Goal: Task Accomplishment & Management: Manage account settings

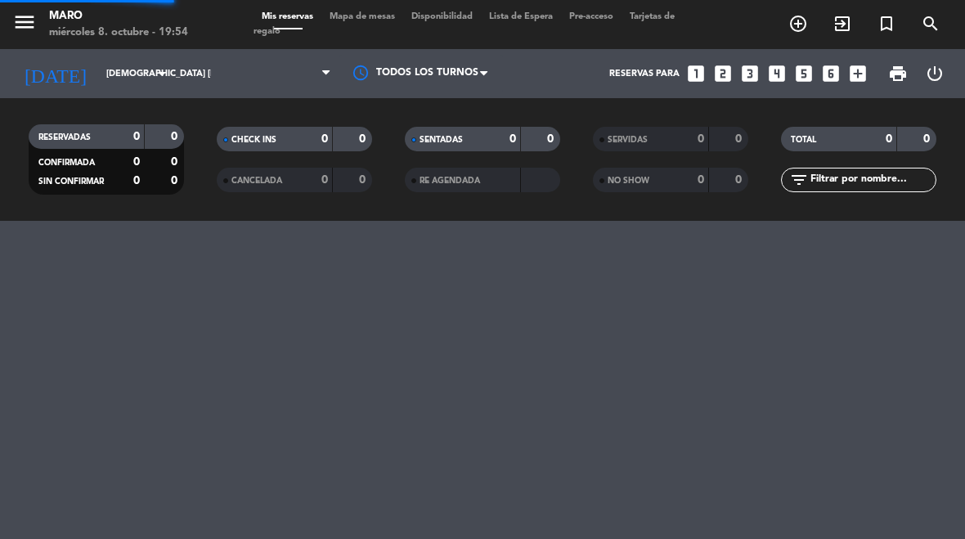
select select "es"
select select "dinner"
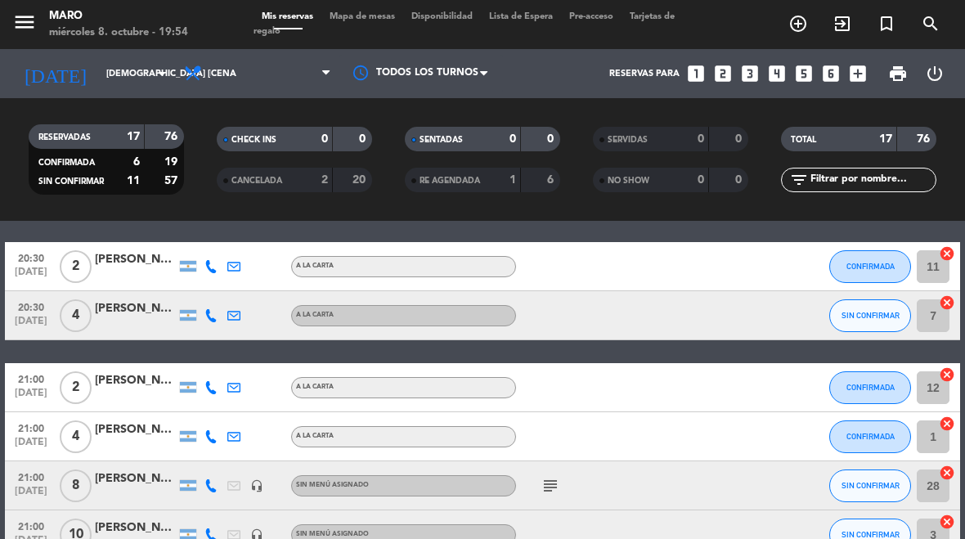
scroll to position [56, 0]
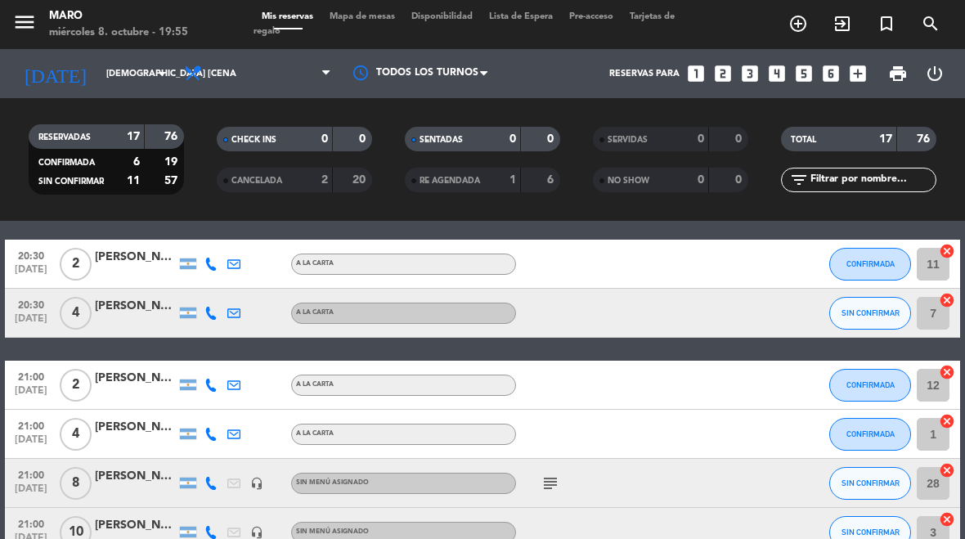
click at [118, 84] on input "[DEMOGRAPHIC_DATA] [DATE]" at bounding box center [158, 74] width 121 height 27
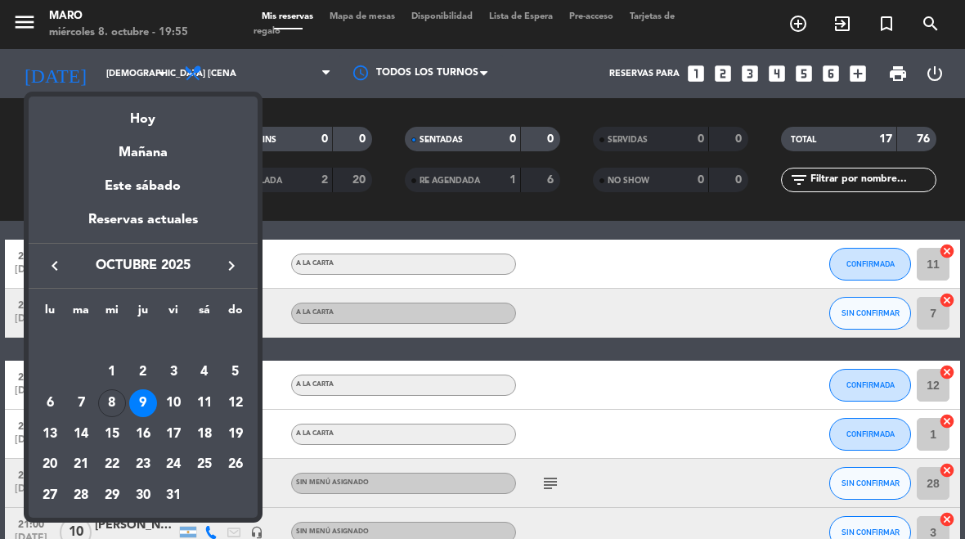
click at [160, 124] on div "Hoy" at bounding box center [143, 114] width 229 height 34
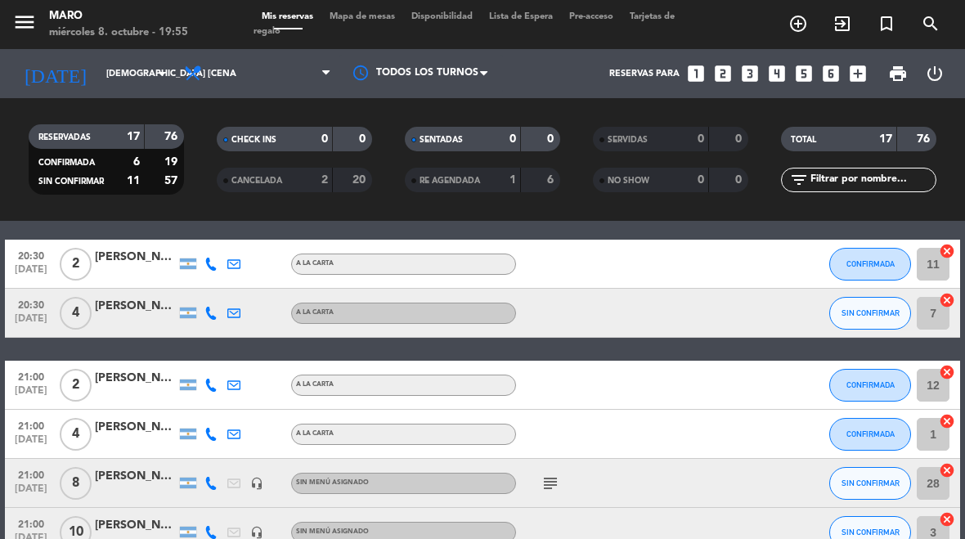
type input "mié. [DATE]"
select select "dinner"
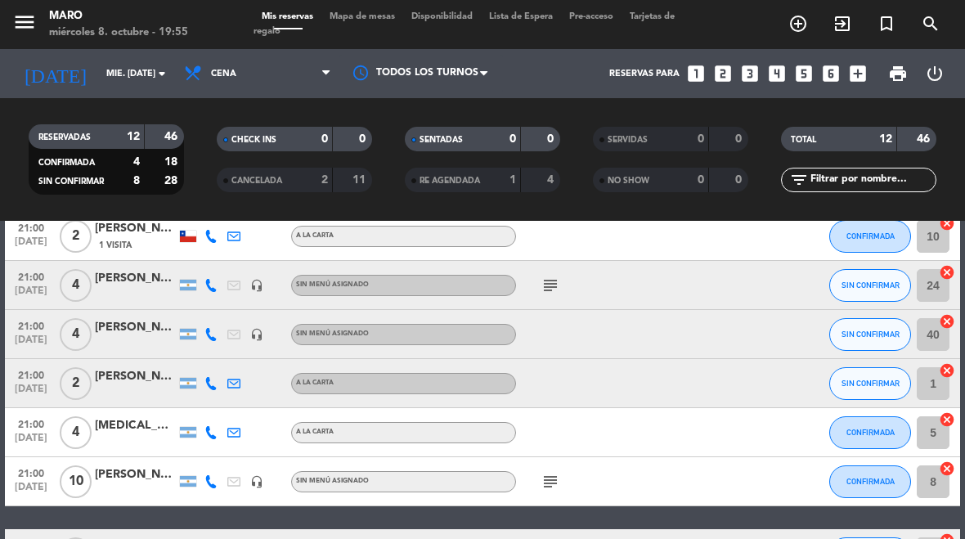
scroll to position [276, 0]
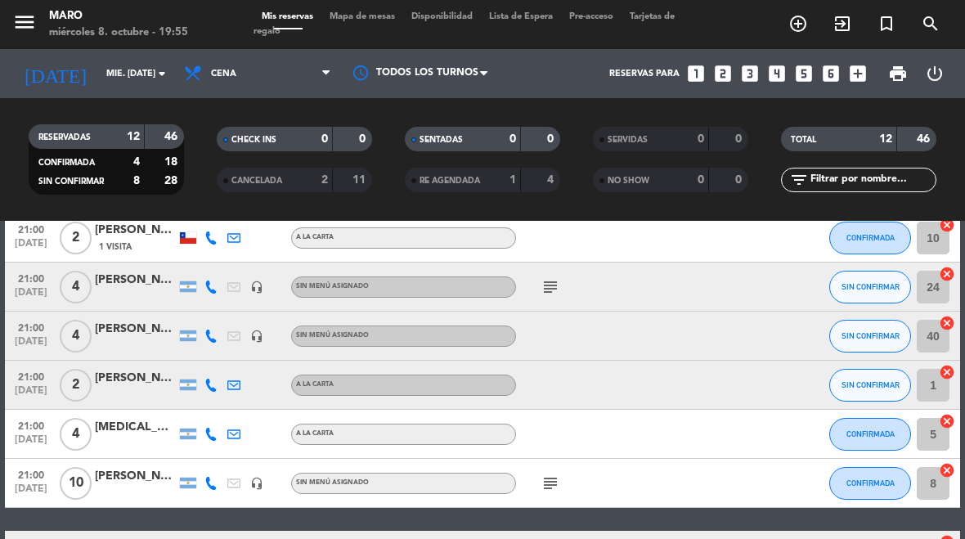
click at [559, 286] on icon "subject" at bounding box center [551, 287] width 20 height 20
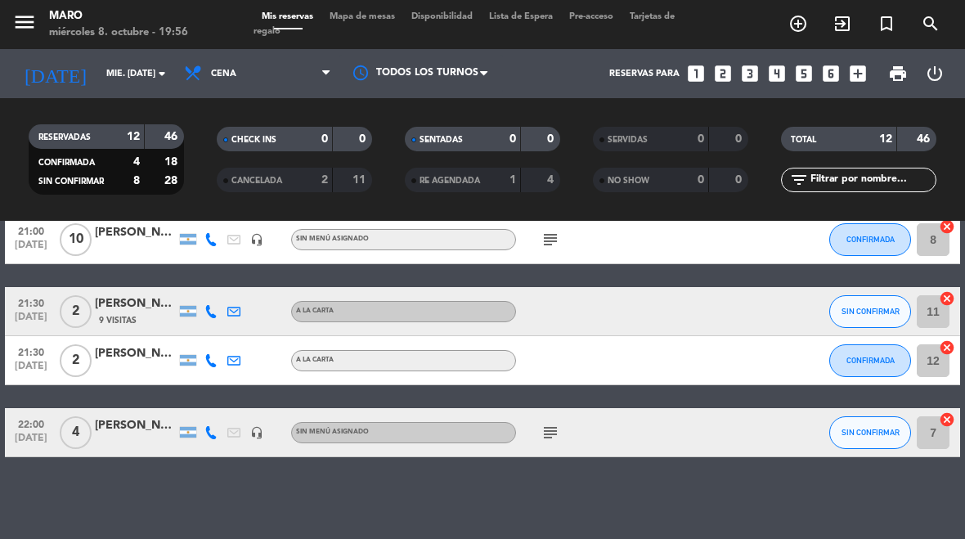
scroll to position [519, 0]
click at [546, 438] on icon "subject" at bounding box center [551, 433] width 20 height 20
click at [525, 486] on div "No hay notas para este servicio. Haz clic para agregar una 20:00 [DATE] 4 [PERS…" at bounding box center [482, 380] width 965 height 318
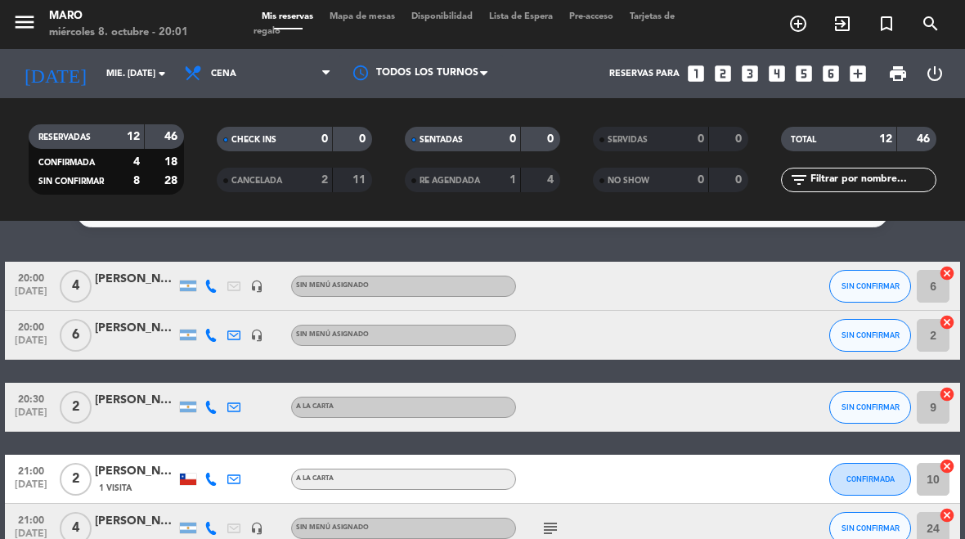
scroll to position [40, 0]
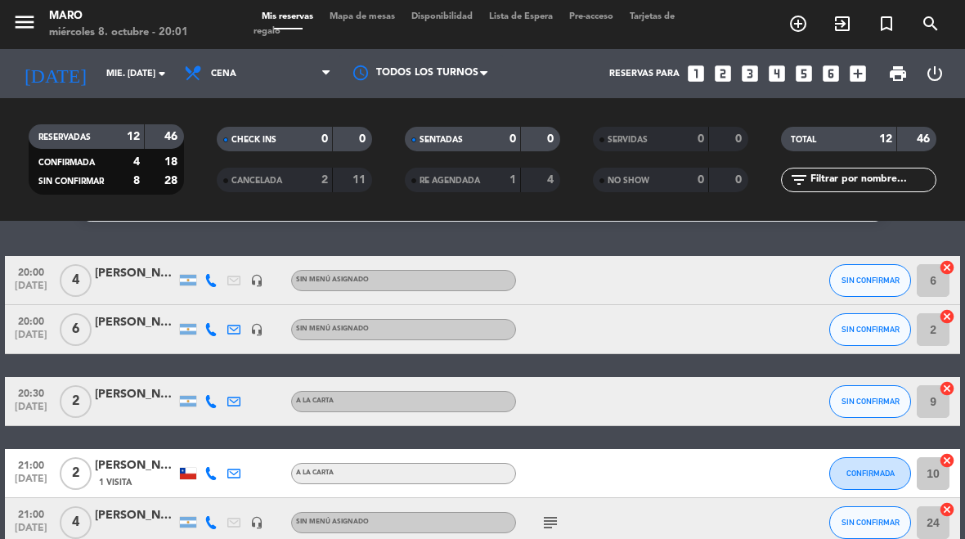
click at [728, 65] on icon "looks_two" at bounding box center [722, 73] width 21 height 21
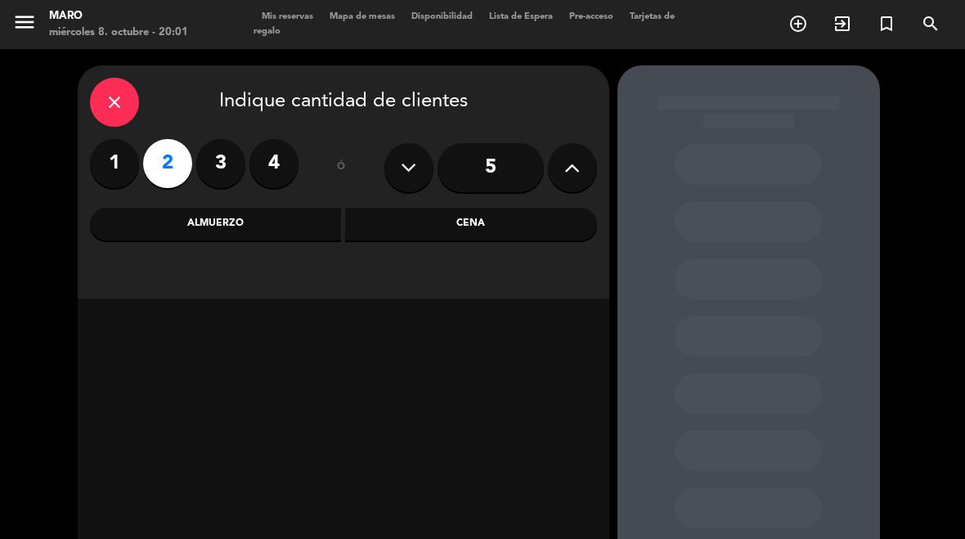
click at [493, 220] on div "Cena" at bounding box center [471, 224] width 252 height 33
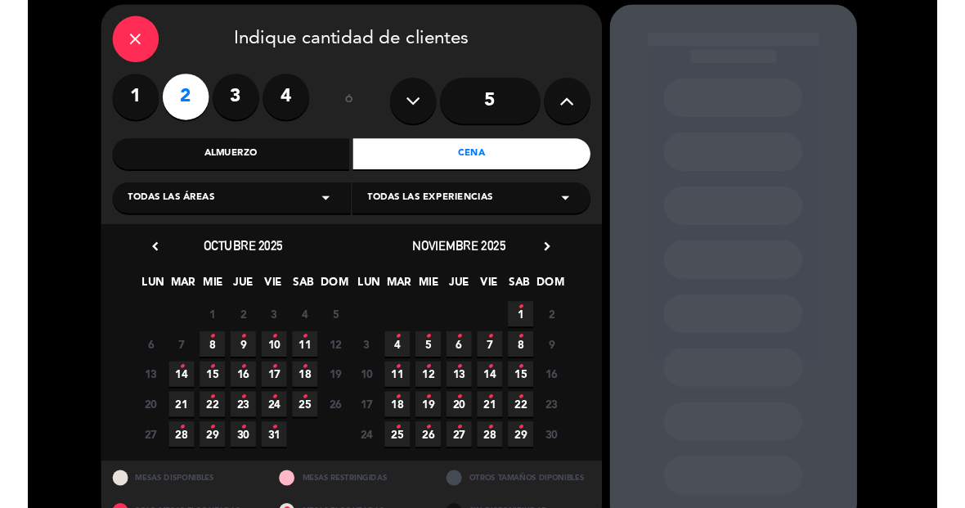
scroll to position [65, 0]
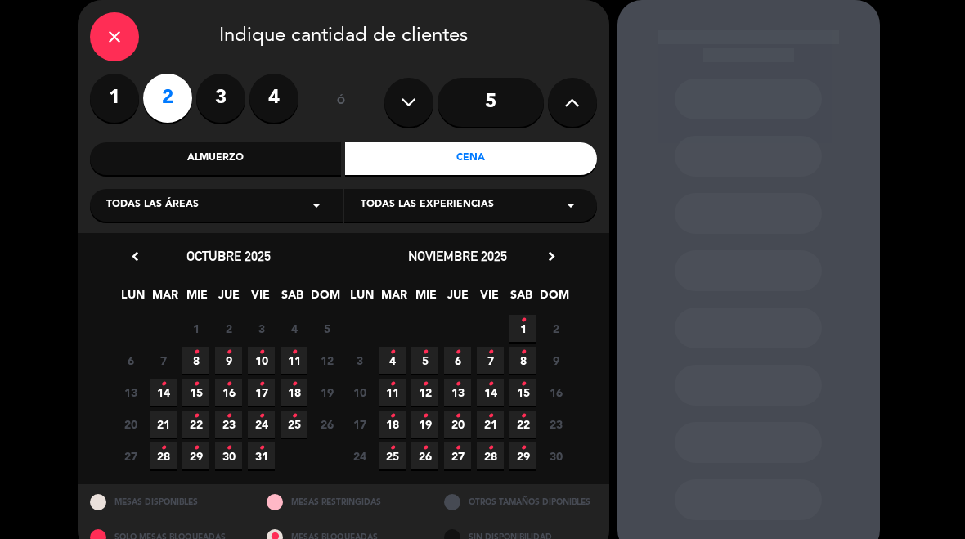
click at [203, 356] on span "8 •" at bounding box center [195, 360] width 27 height 27
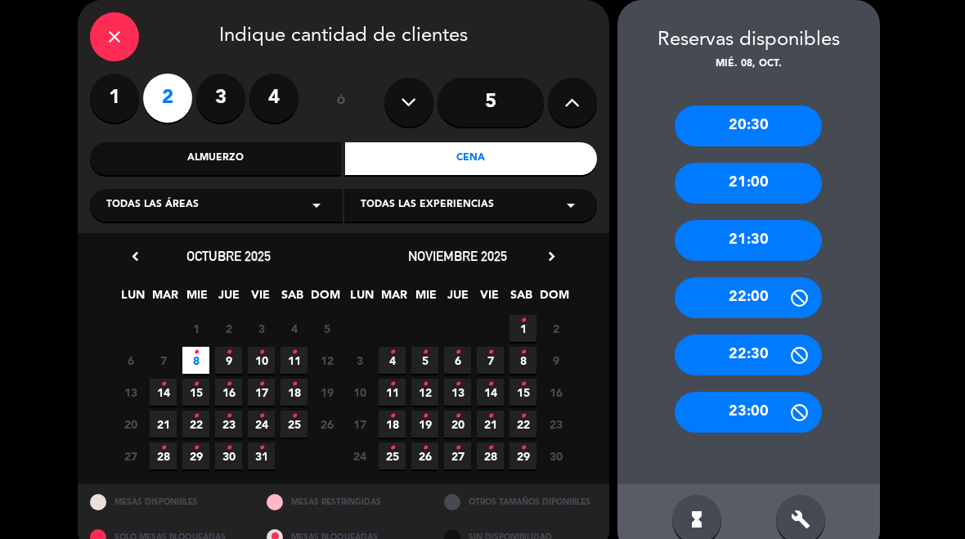
click at [792, 193] on div "21:00" at bounding box center [748, 183] width 147 height 41
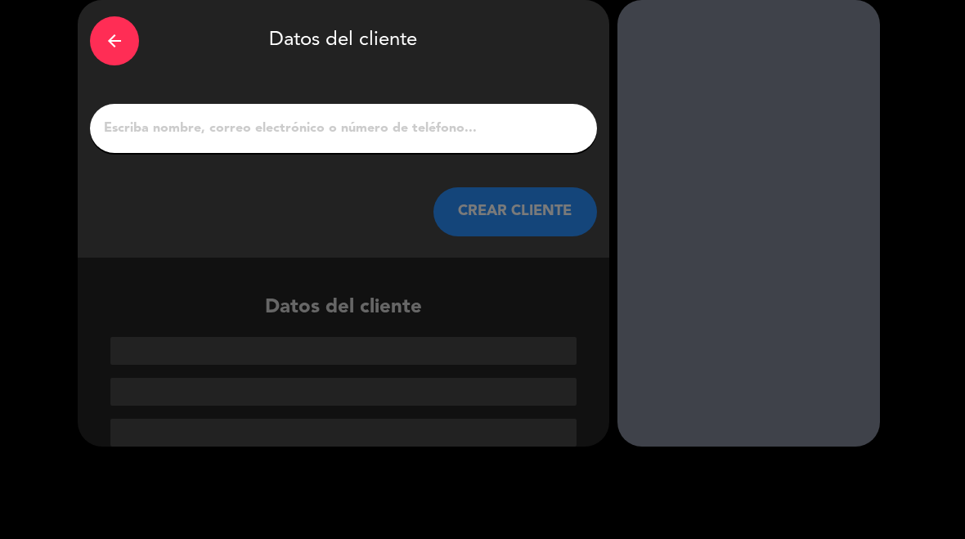
click at [524, 140] on input "1" at bounding box center [343, 128] width 483 height 23
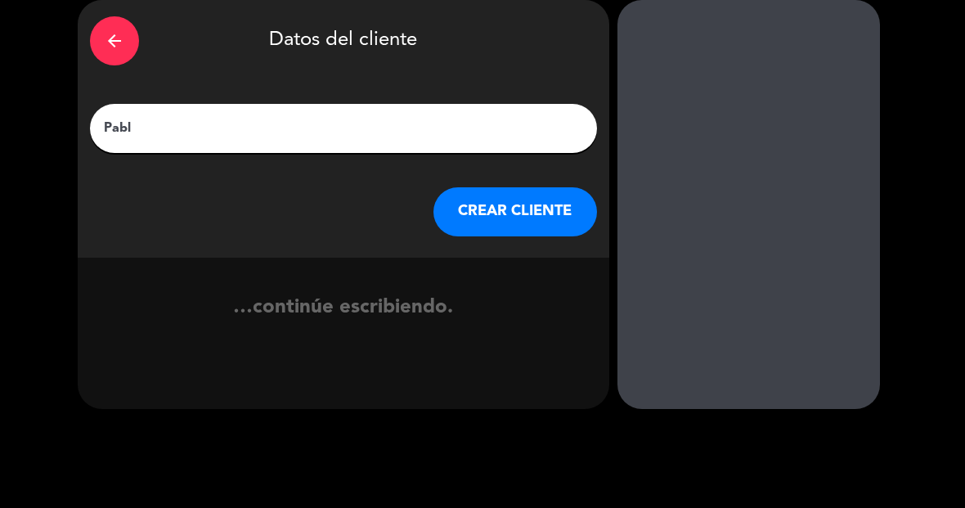
type input "[PERSON_NAME]"
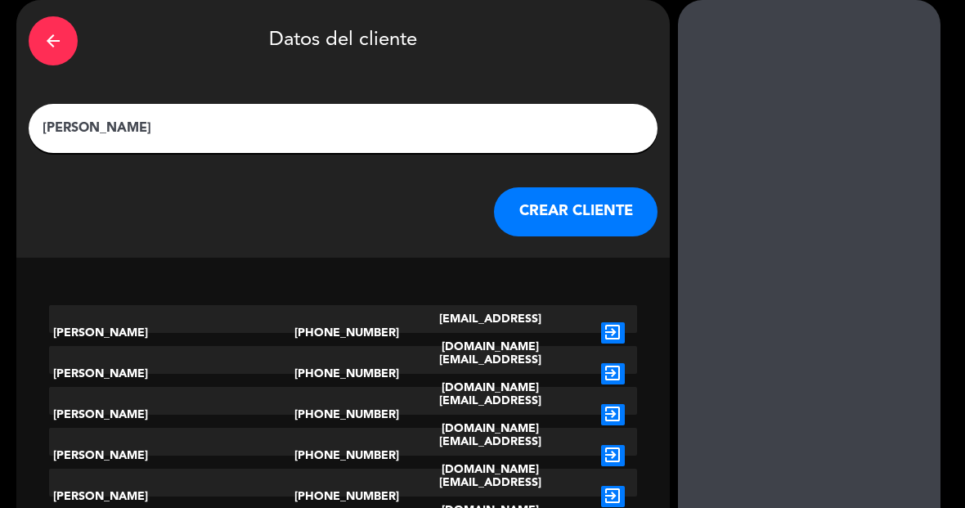
click at [520, 231] on button "CREAR CLIENTE" at bounding box center [576, 211] width 164 height 49
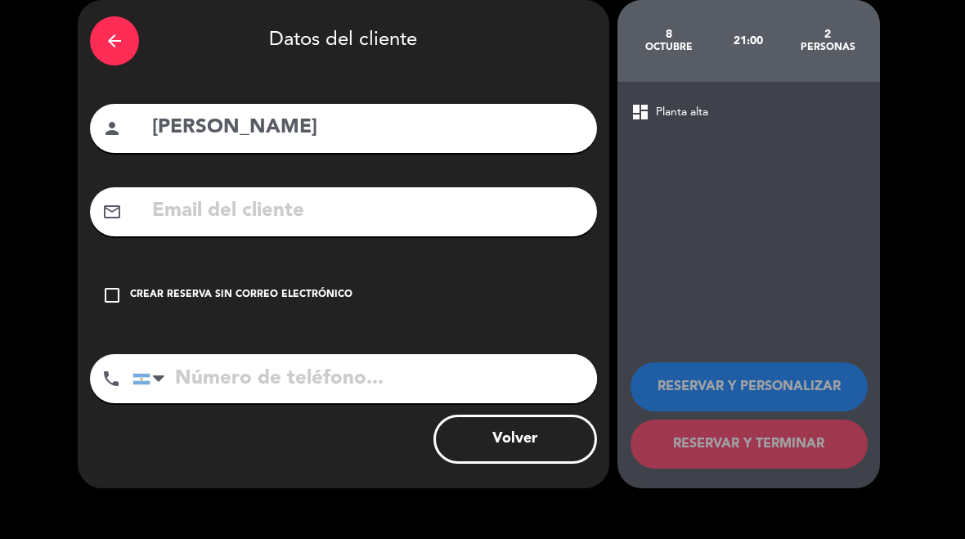
click at [306, 302] on div "Crear reserva sin correo electrónico" at bounding box center [241, 295] width 222 height 16
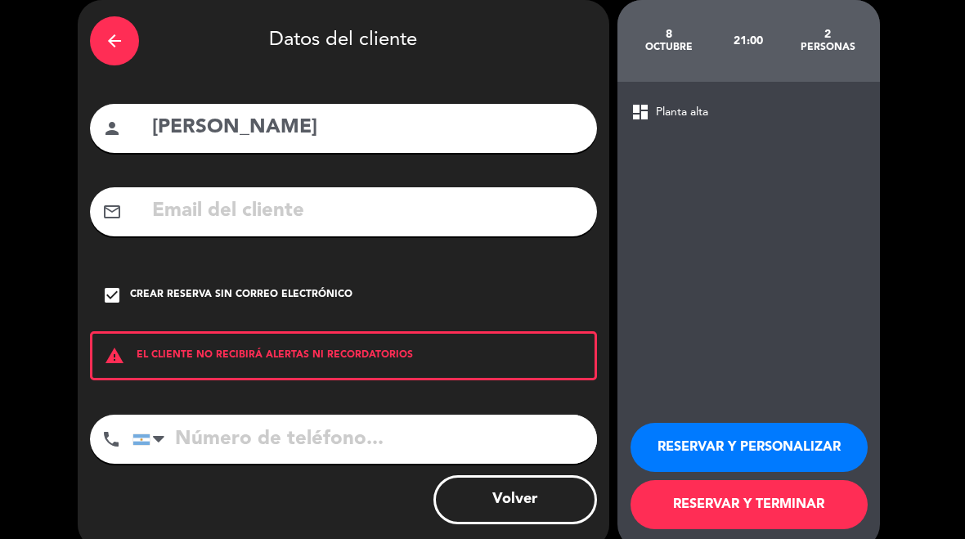
click at [339, 411] on div "arrow_back Datos del cliente person Pablo mail_outline check_box Crear reserva …" at bounding box center [344, 274] width 532 height 549
click at [479, 424] on input "tel" at bounding box center [365, 439] width 465 height 49
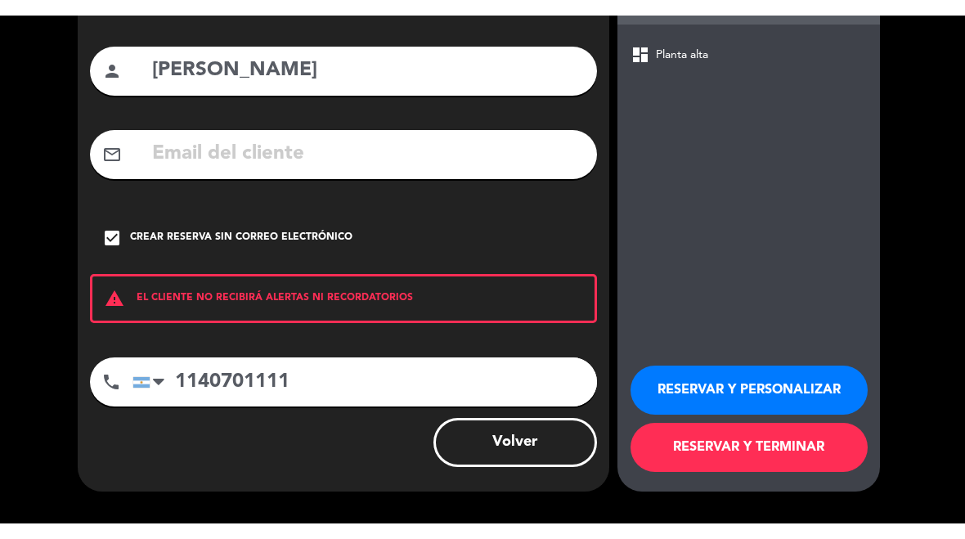
scroll to position [137, 0]
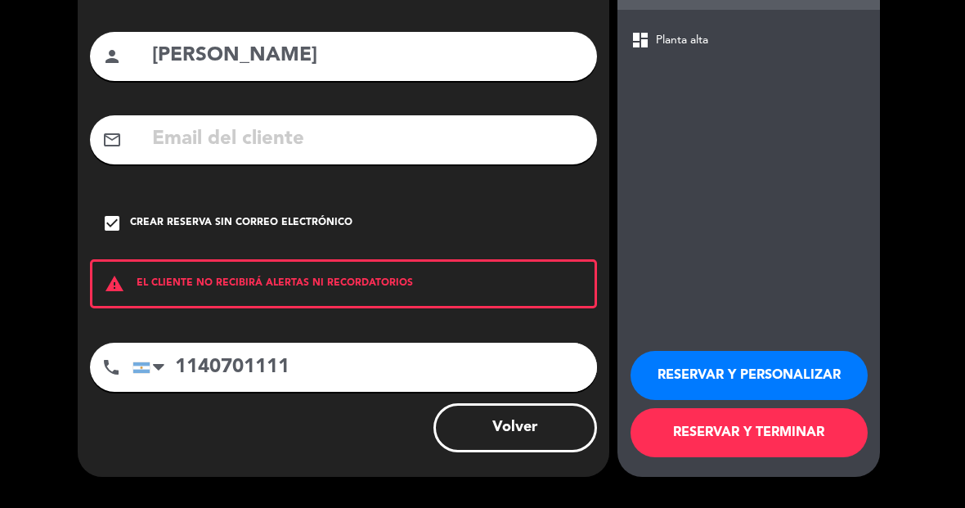
type input "1140701111"
click at [711, 439] on button "RESERVAR Y TERMINAR" at bounding box center [749, 432] width 237 height 49
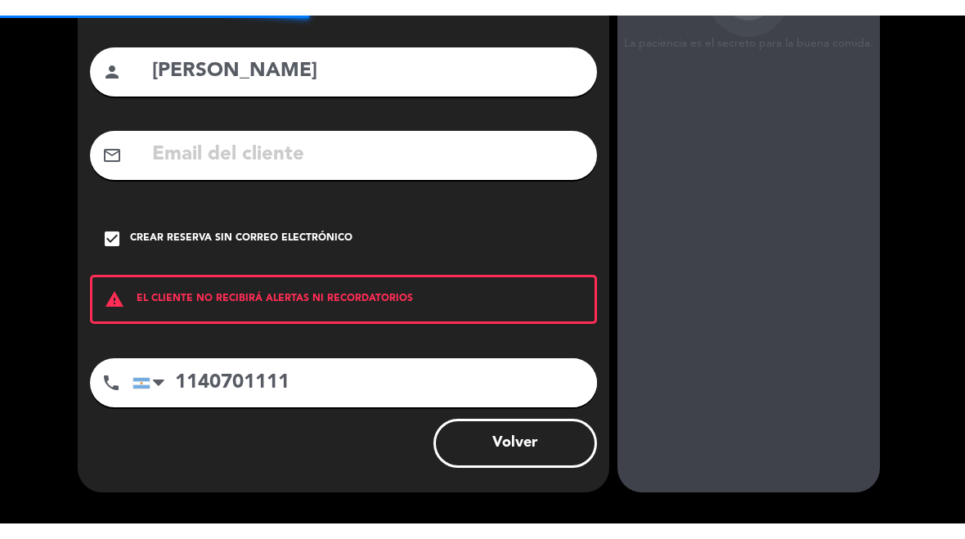
scroll to position [132, 0]
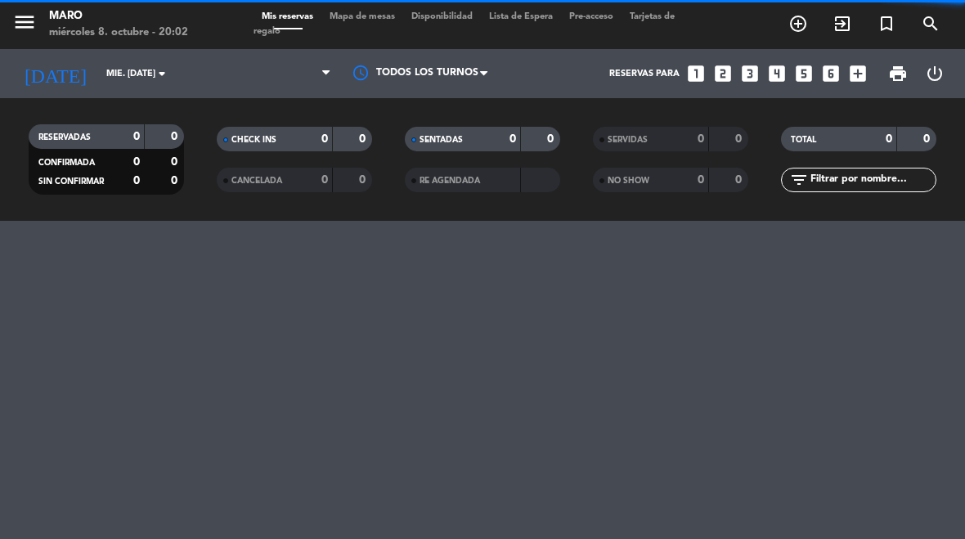
select select "dinner"
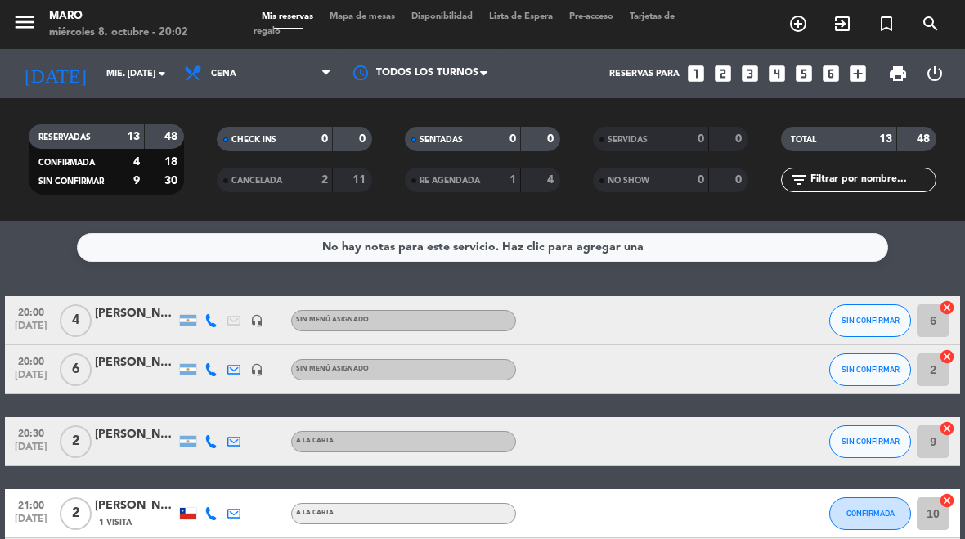
click at [860, 455] on button "SIN CONFIRMAR" at bounding box center [870, 441] width 82 height 33
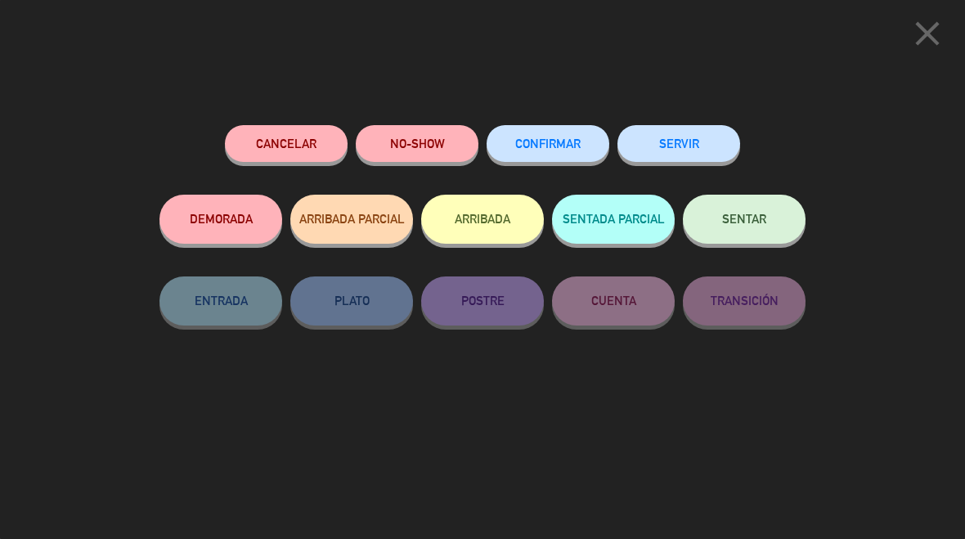
click at [559, 127] on button "CONFIRMAR" at bounding box center [548, 143] width 123 height 37
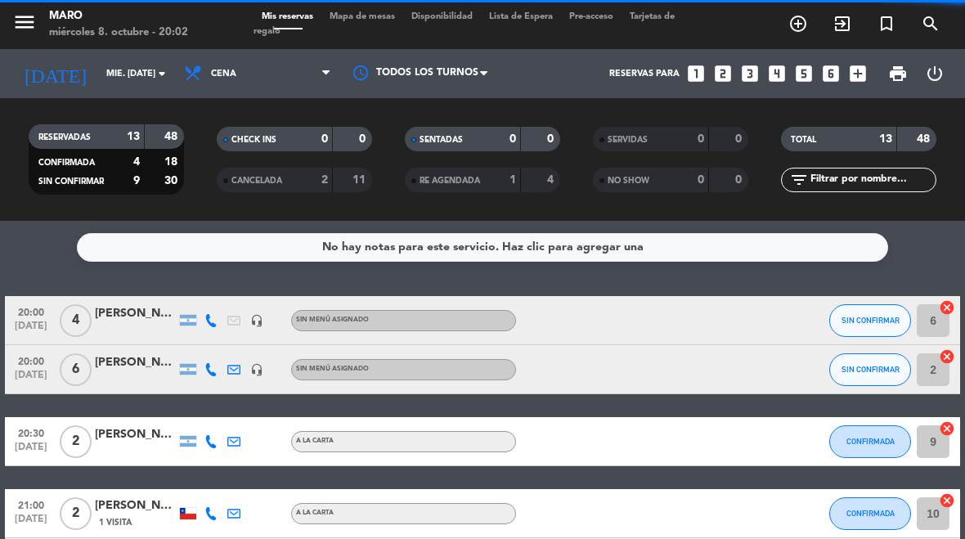
select select "dinner"
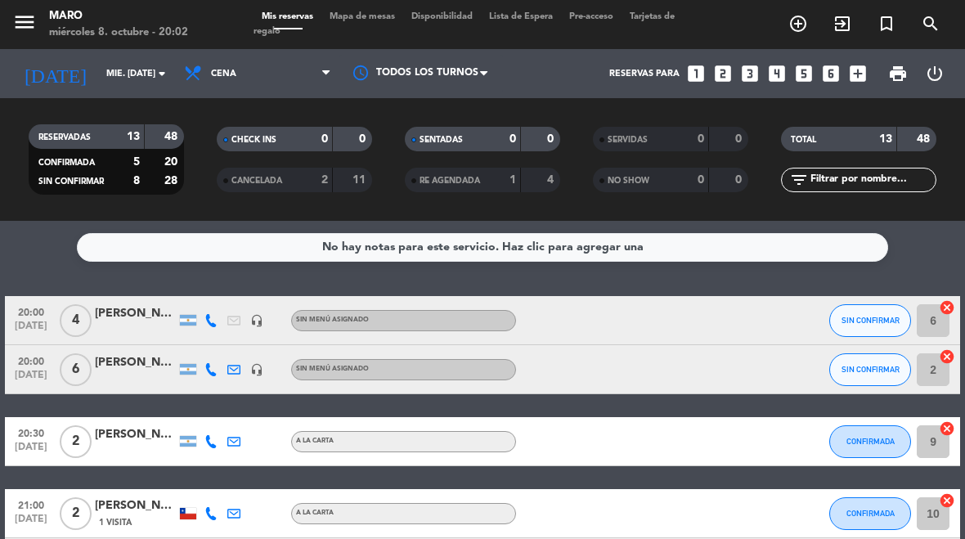
click at [883, 317] on span "SIN CONFIRMAR" at bounding box center [871, 320] width 58 height 9
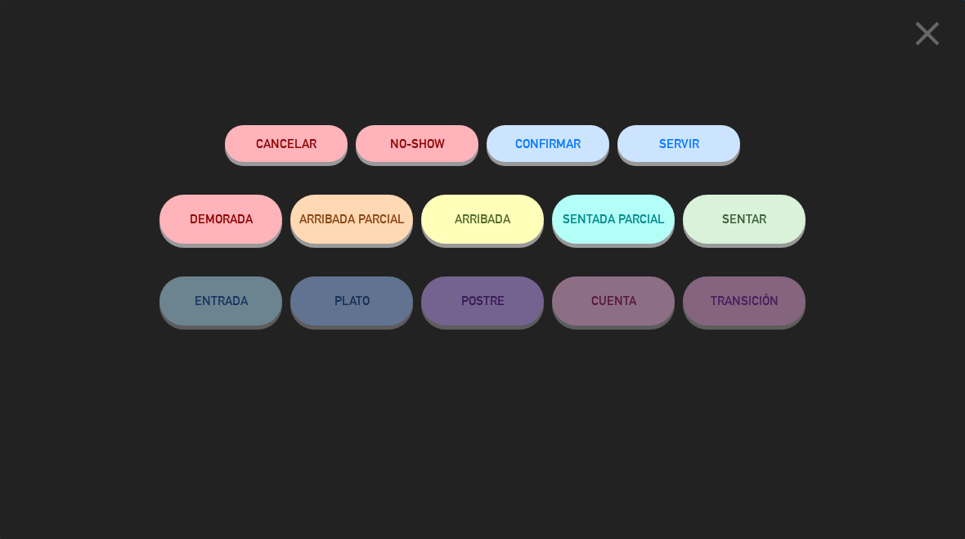
click at [580, 157] on button "CONFIRMAR" at bounding box center [548, 143] width 123 height 37
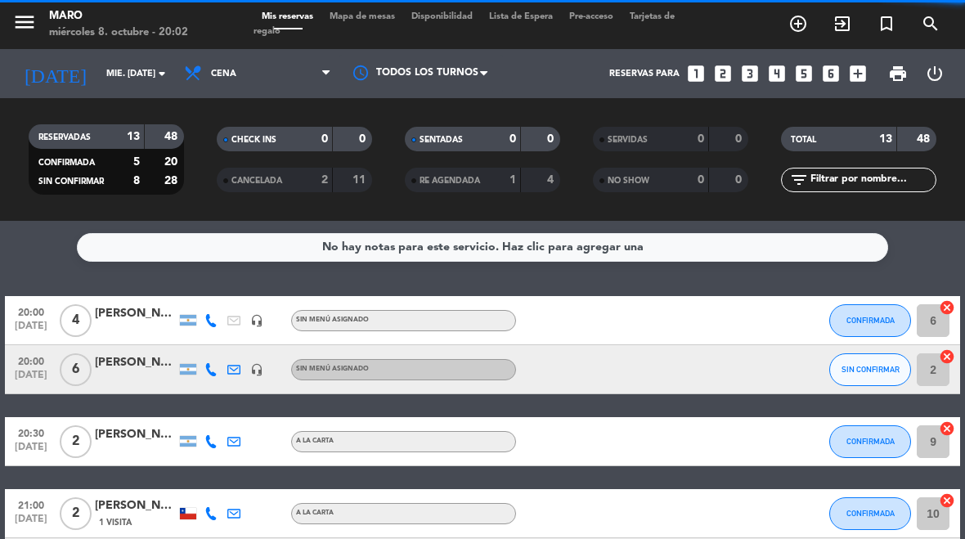
click at [869, 365] on span "SIN CONFIRMAR" at bounding box center [871, 369] width 58 height 9
select select "dinner"
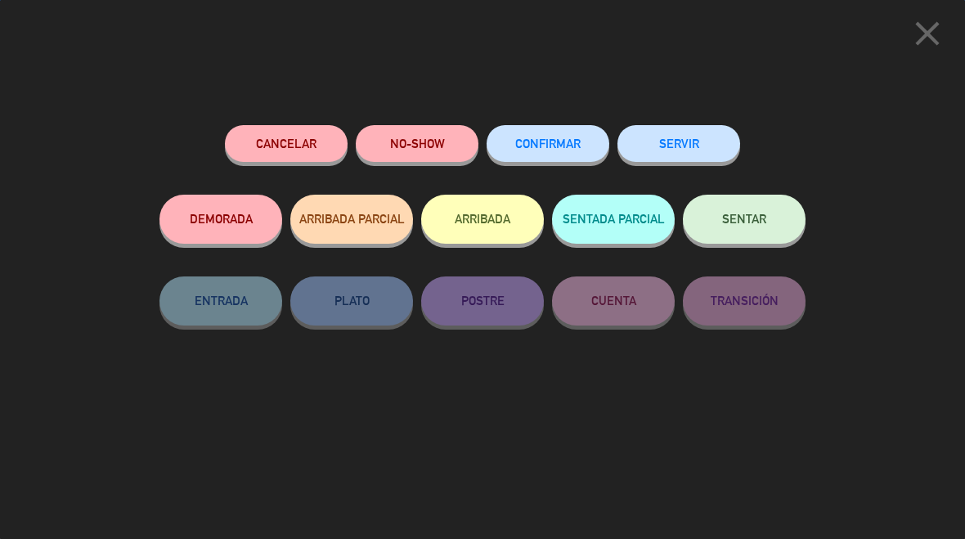
click at [587, 142] on button "CONFIRMAR" at bounding box center [548, 143] width 123 height 37
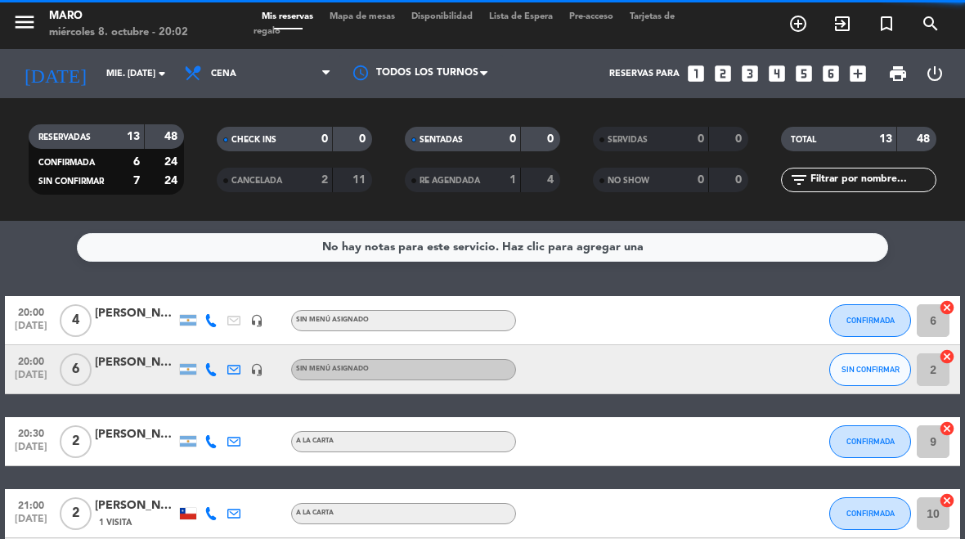
select select "dinner"
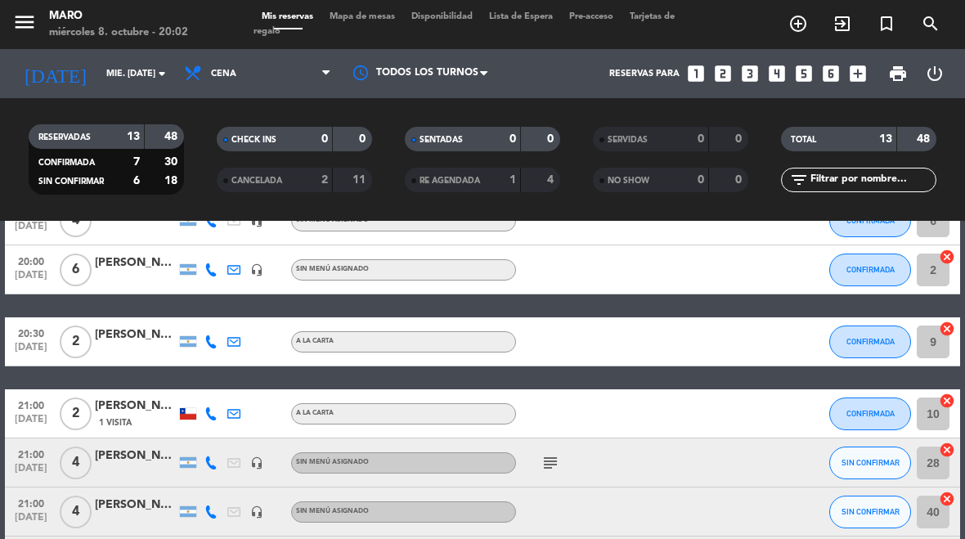
scroll to position [103, 0]
